Goal: Task Accomplishment & Management: Manage account settings

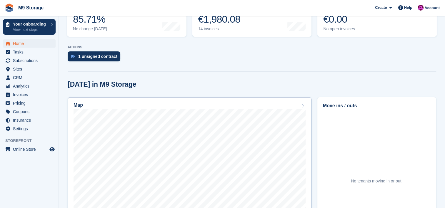
scroll to position [109, 0]
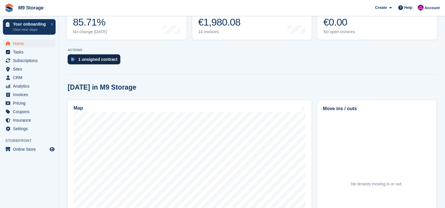
click at [108, 59] on div "1 unsigned contract" at bounding box center [97, 59] width 39 height 5
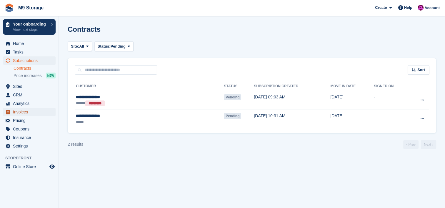
click at [23, 113] on span "Invoices" at bounding box center [30, 112] width 35 height 8
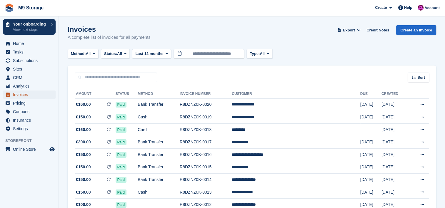
click at [13, 92] on span "Invoices" at bounding box center [30, 95] width 35 height 8
click at [20, 42] on span "Home" at bounding box center [30, 43] width 35 height 8
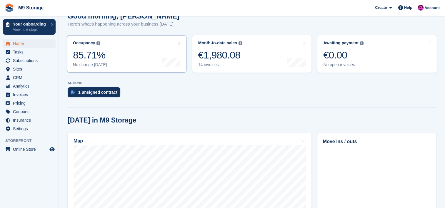
scroll to position [81, 0]
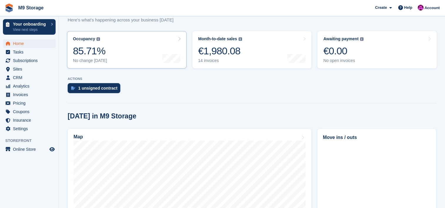
click at [136, 42] on link "Occupancy The percentage of all currently allocated units in terms of area. Inc…" at bounding box center [126, 49] width 119 height 37
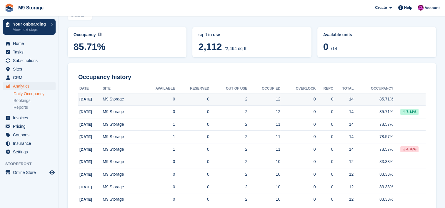
scroll to position [34, 0]
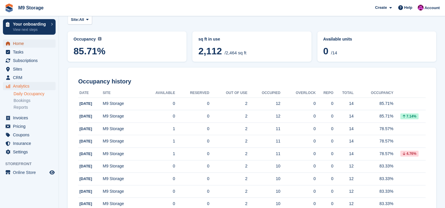
click at [27, 42] on span "Home" at bounding box center [30, 43] width 35 height 8
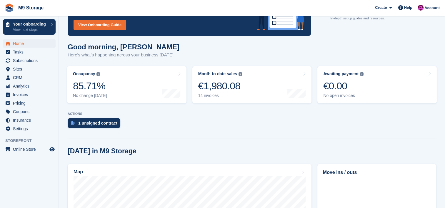
scroll to position [47, 0]
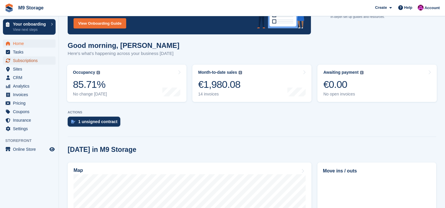
click at [29, 59] on span "Subscriptions" at bounding box center [30, 61] width 35 height 8
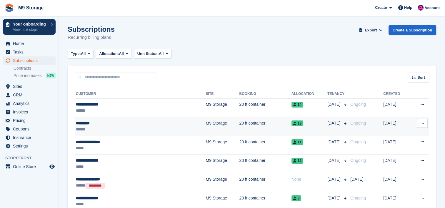
click at [97, 121] on div "*********" at bounding box center [117, 123] width 82 height 6
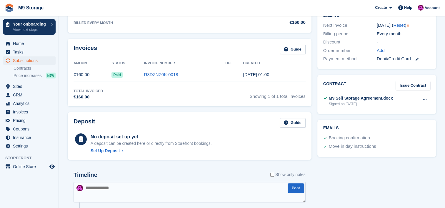
scroll to position [185, 0]
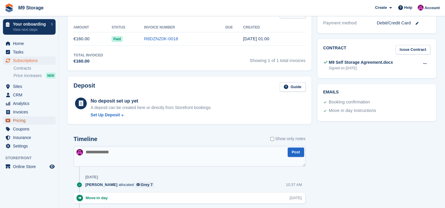
click at [13, 118] on span "Pricing" at bounding box center [30, 121] width 35 height 8
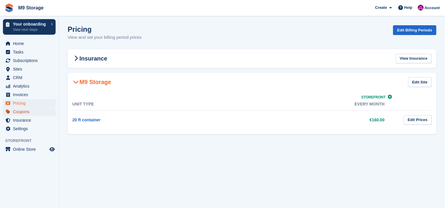
click at [21, 112] on span "Coupons" at bounding box center [30, 112] width 35 height 8
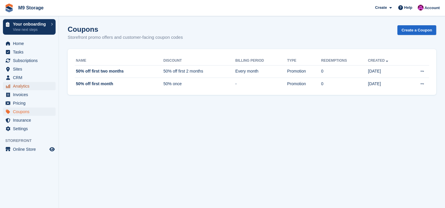
click at [22, 89] on span "Analytics" at bounding box center [30, 86] width 35 height 8
click at [19, 92] on span "Invoices" at bounding box center [30, 95] width 35 height 8
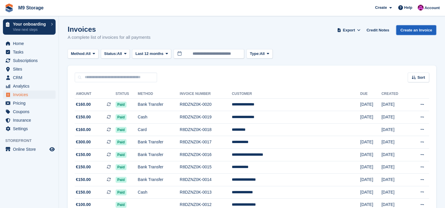
click at [418, 27] on link "Create an Invoice" at bounding box center [416, 30] width 40 height 10
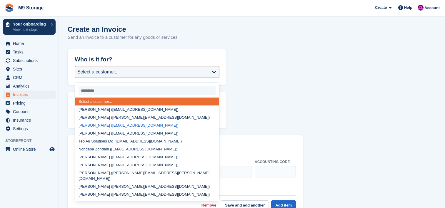
scroll to position [31, 0]
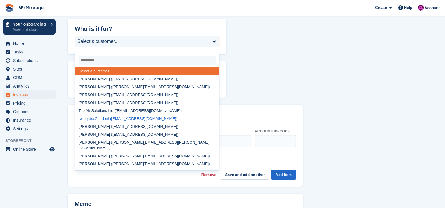
click at [92, 119] on div "Nonqaba Zondani (simpras2@gmail.com)" at bounding box center [147, 119] width 144 height 8
select select "******"
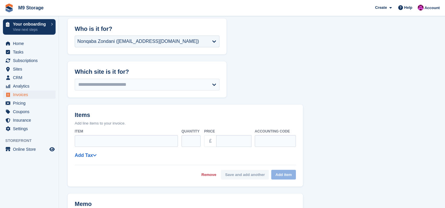
select select
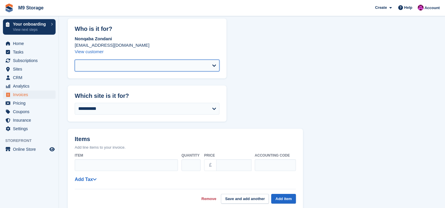
click at [110, 64] on select at bounding box center [147, 66] width 145 height 12
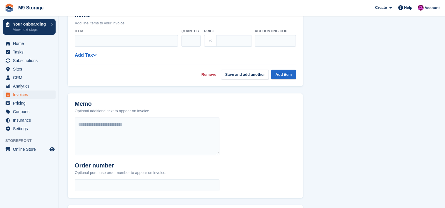
scroll to position [243, 0]
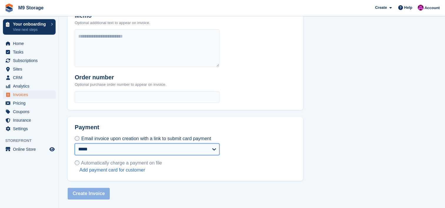
click at [121, 145] on select "**********" at bounding box center [147, 150] width 145 height 12
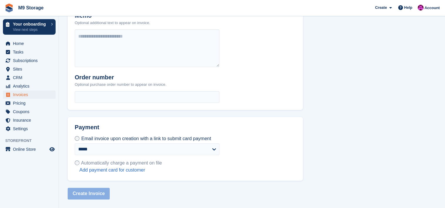
click at [145, 127] on h2 "Payment" at bounding box center [147, 129] width 145 height 11
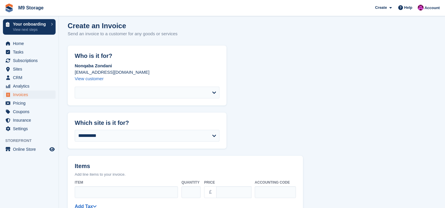
scroll to position [0, 0]
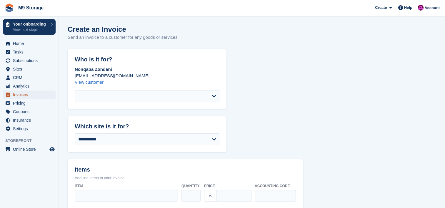
click at [19, 94] on span "Invoices" at bounding box center [30, 95] width 35 height 8
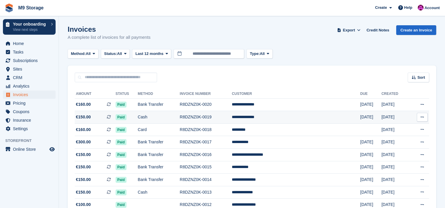
click at [172, 120] on td "Cash" at bounding box center [159, 117] width 42 height 13
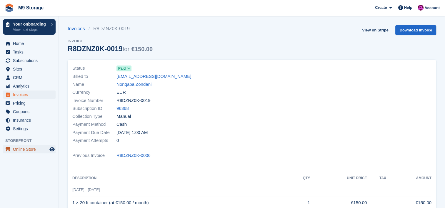
click at [23, 148] on span "Online Store" at bounding box center [30, 149] width 35 height 8
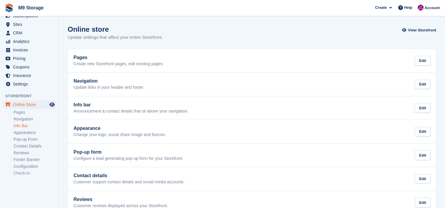
scroll to position [46, 0]
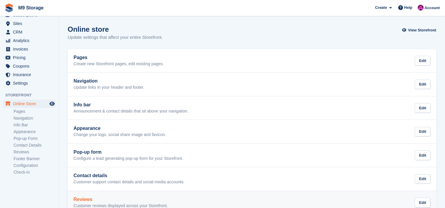
click at [112, 201] on h2 "Reviews" at bounding box center [121, 199] width 94 height 5
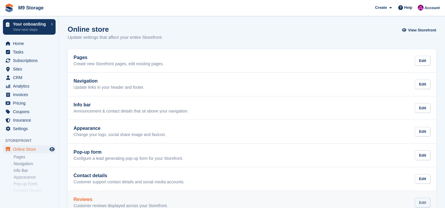
click at [426, 203] on div "Edit" at bounding box center [423, 203] width 16 height 10
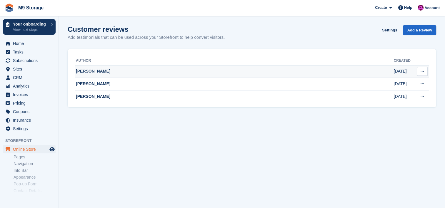
click at [424, 72] on button at bounding box center [422, 71] width 11 height 9
click at [316, 77] on td "[PERSON_NAME]" at bounding box center [234, 71] width 319 height 13
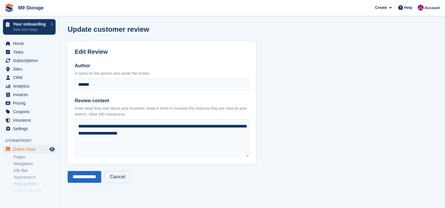
click at [126, 180] on link "Cancel" at bounding box center [117, 177] width 25 height 12
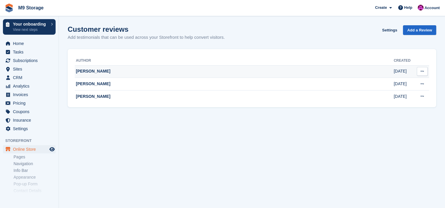
click at [423, 72] on icon at bounding box center [422, 71] width 3 height 4
click at [396, 81] on p "Delete review" at bounding box center [399, 83] width 51 height 8
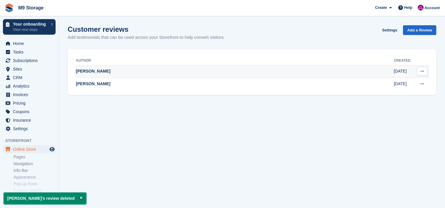
click at [426, 73] on button at bounding box center [422, 71] width 11 height 9
click at [400, 82] on p "Delete review" at bounding box center [399, 83] width 51 height 8
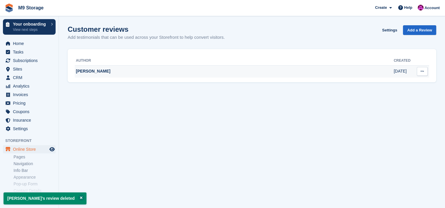
click at [424, 71] on button at bounding box center [422, 71] width 11 height 9
click at [392, 80] on p "Delete review" at bounding box center [399, 83] width 51 height 8
